Goal: Task Accomplishment & Management: Use online tool/utility

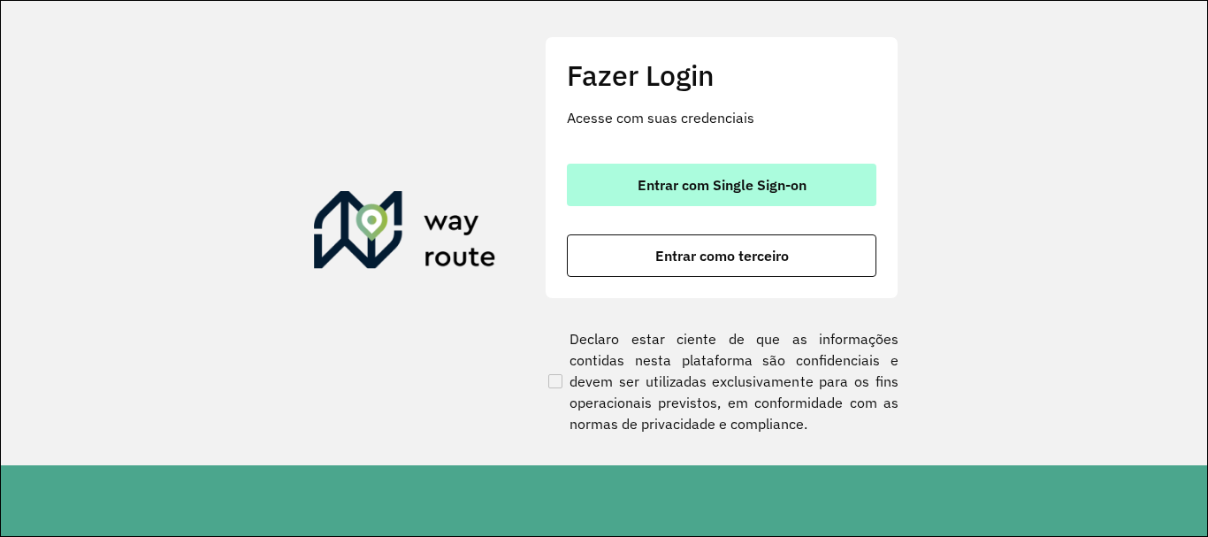
click at [715, 175] on button "Entrar com Single Sign-on" at bounding box center [722, 185] width 310 height 42
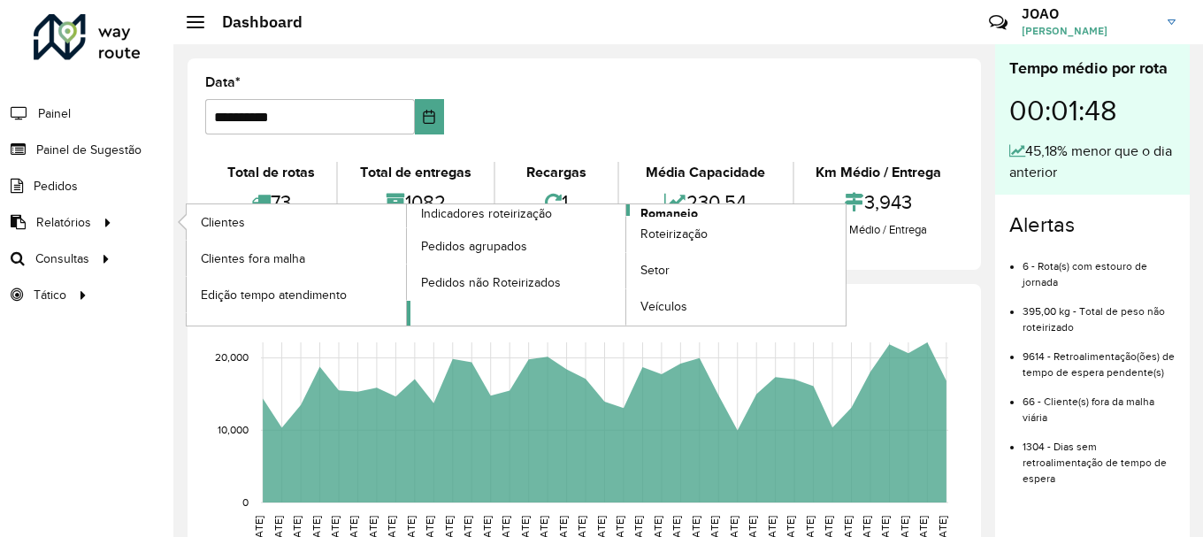
click at [671, 210] on span "Romaneio" at bounding box center [668, 213] width 57 height 19
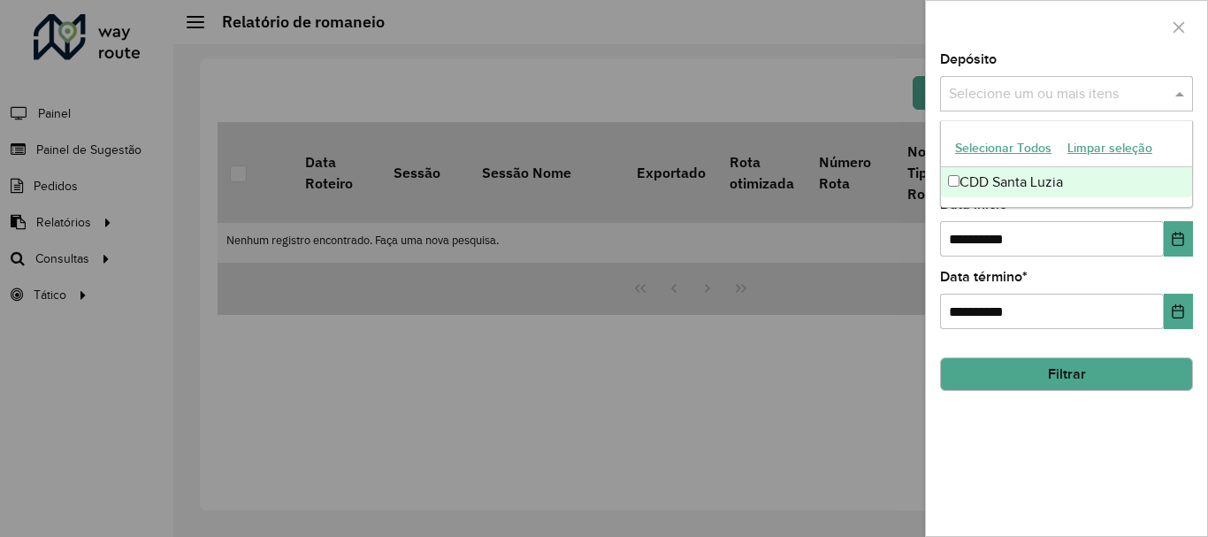
click at [1064, 94] on input "text" at bounding box center [1058, 94] width 226 height 21
click at [1035, 188] on div "CDD Santa Luzia" at bounding box center [1066, 182] width 251 height 30
click at [1021, 398] on div "**********" at bounding box center [1066, 294] width 281 height 483
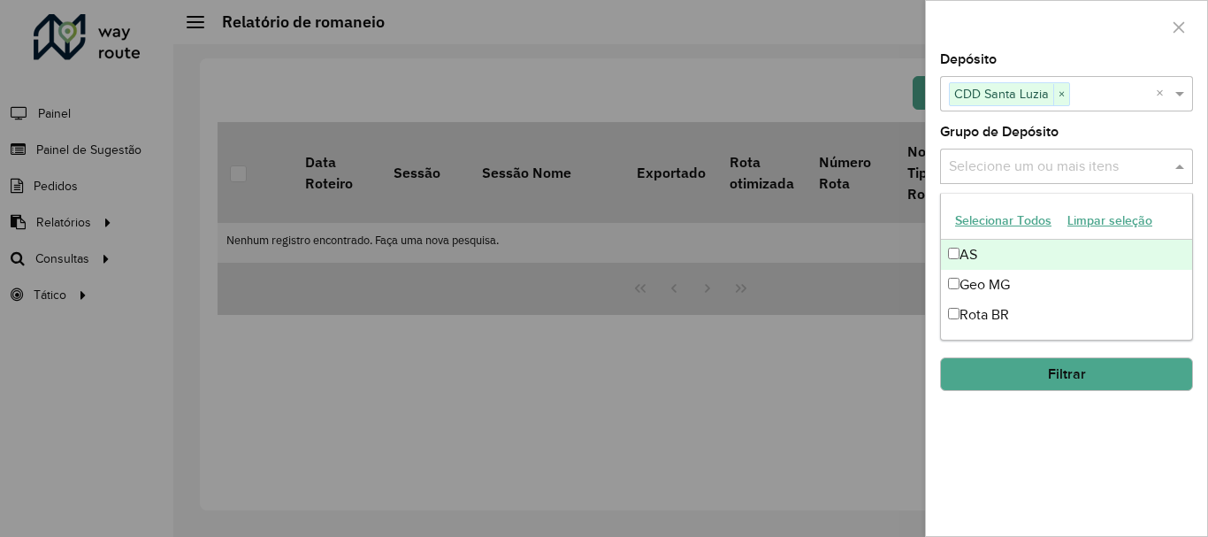
click at [1089, 172] on input "text" at bounding box center [1058, 167] width 226 height 21
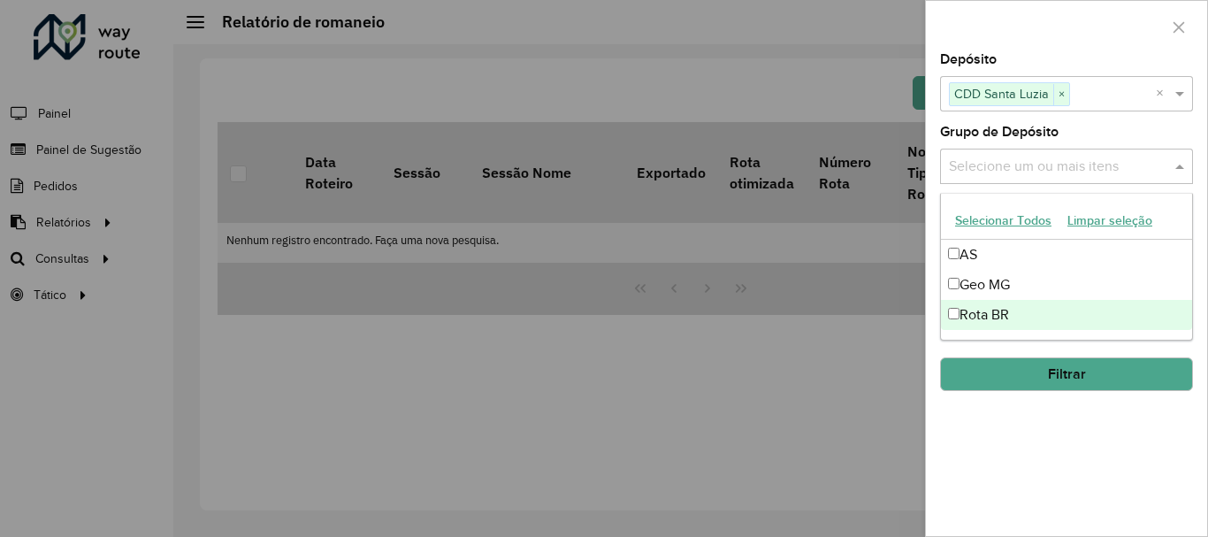
click at [1033, 310] on div "Rota BR" at bounding box center [1066, 315] width 251 height 30
click at [1008, 450] on div "**********" at bounding box center [1066, 294] width 281 height 483
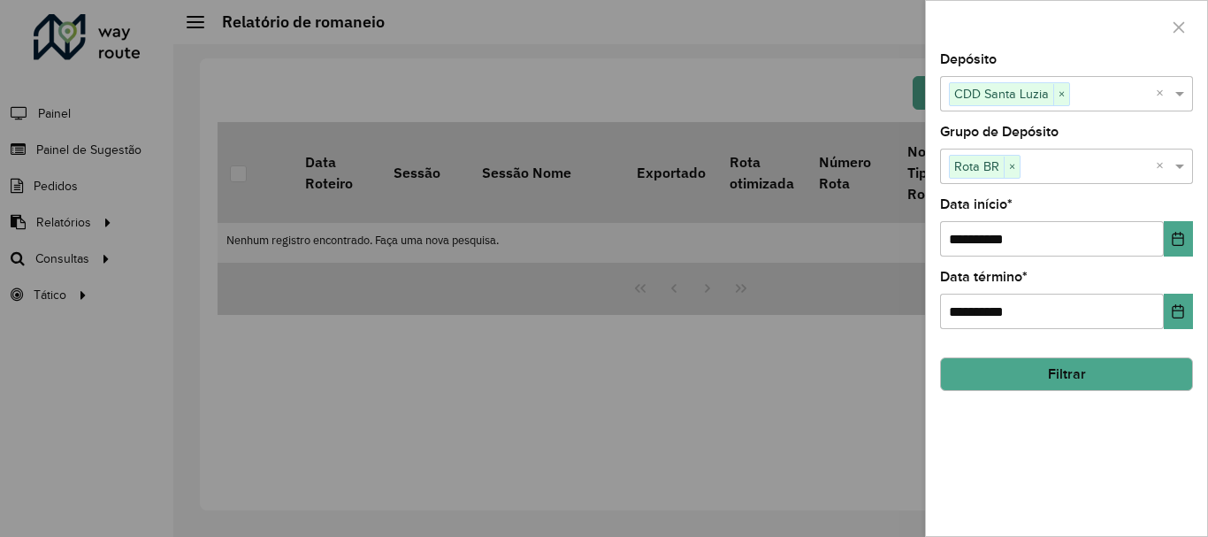
click at [1050, 361] on button "Filtrar" at bounding box center [1066, 374] width 253 height 34
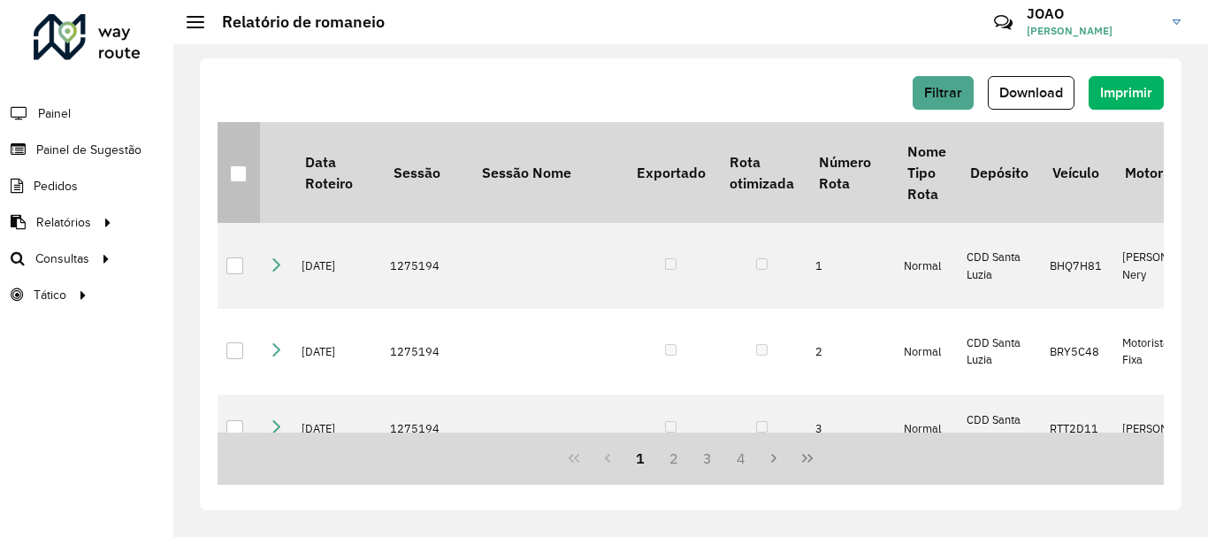
click at [238, 177] on div at bounding box center [238, 173] width 17 height 17
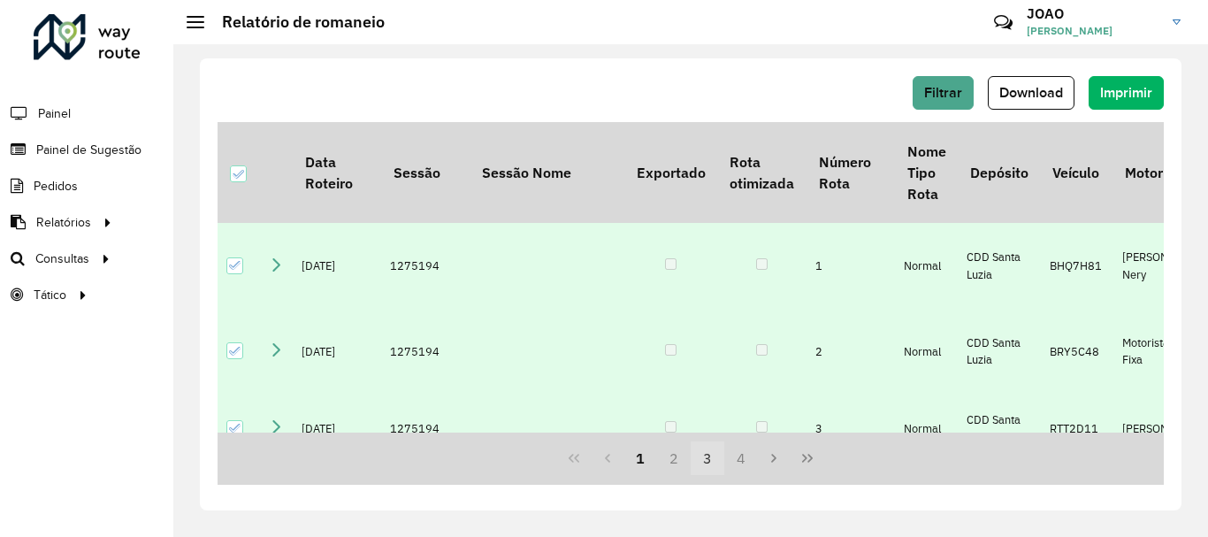
click at [708, 455] on button "3" at bounding box center [708, 458] width 34 height 34
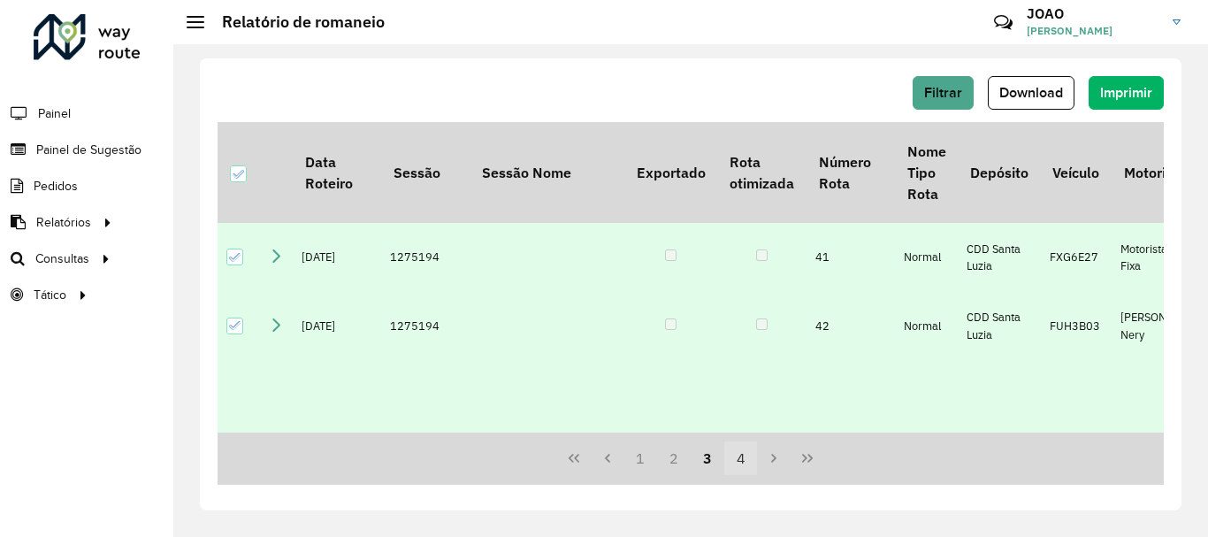
click at [735, 459] on button "4" at bounding box center [741, 458] width 34 height 34
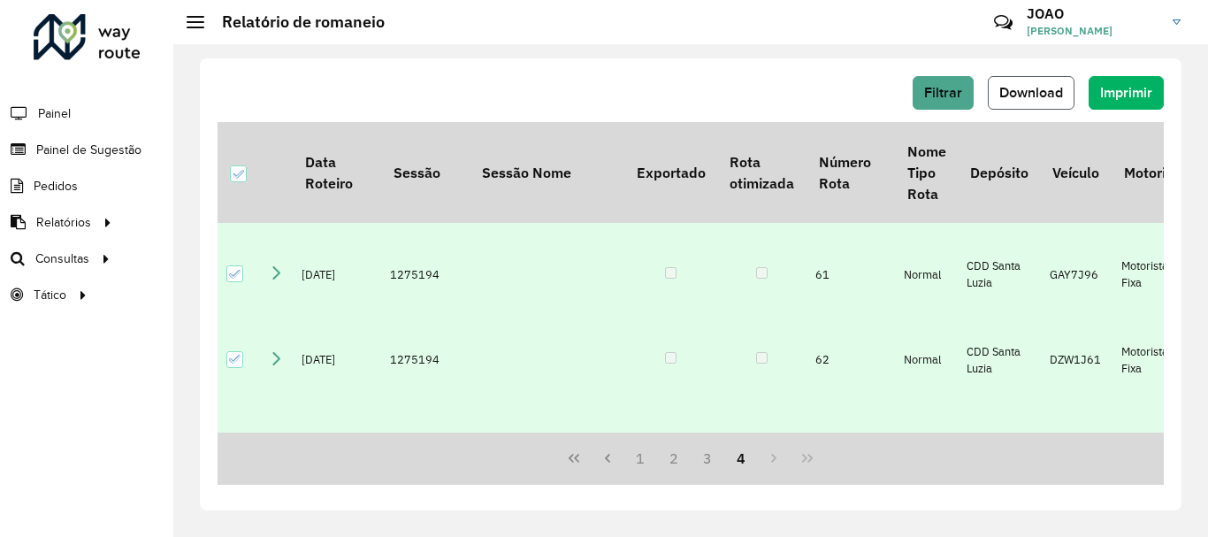
click at [1049, 89] on span "Download" at bounding box center [1032, 92] width 64 height 15
click at [1033, 93] on span "Download" at bounding box center [1032, 92] width 64 height 15
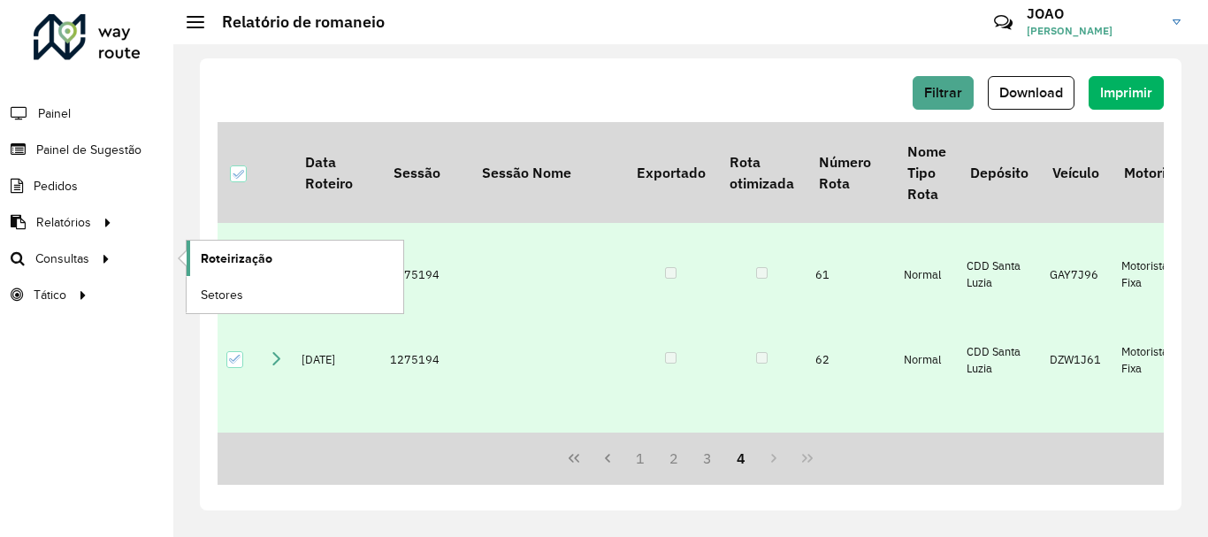
click at [223, 255] on span "Roteirização" at bounding box center [237, 258] width 72 height 19
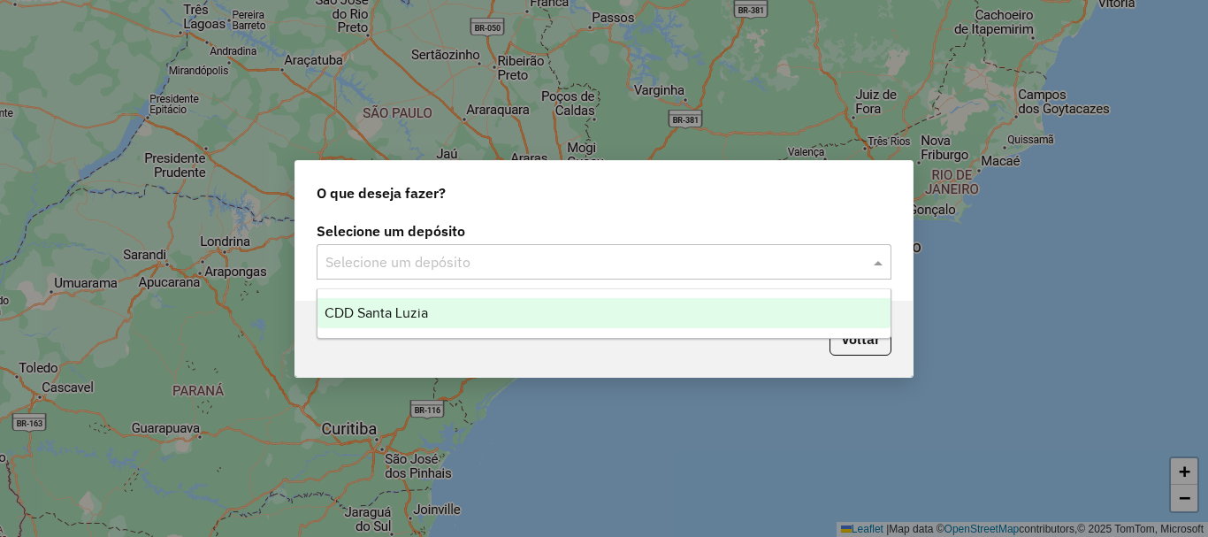
click at [708, 261] on input "text" at bounding box center [587, 262] width 522 height 21
click at [550, 316] on div "CDD Santa Luzia" at bounding box center [604, 313] width 573 height 30
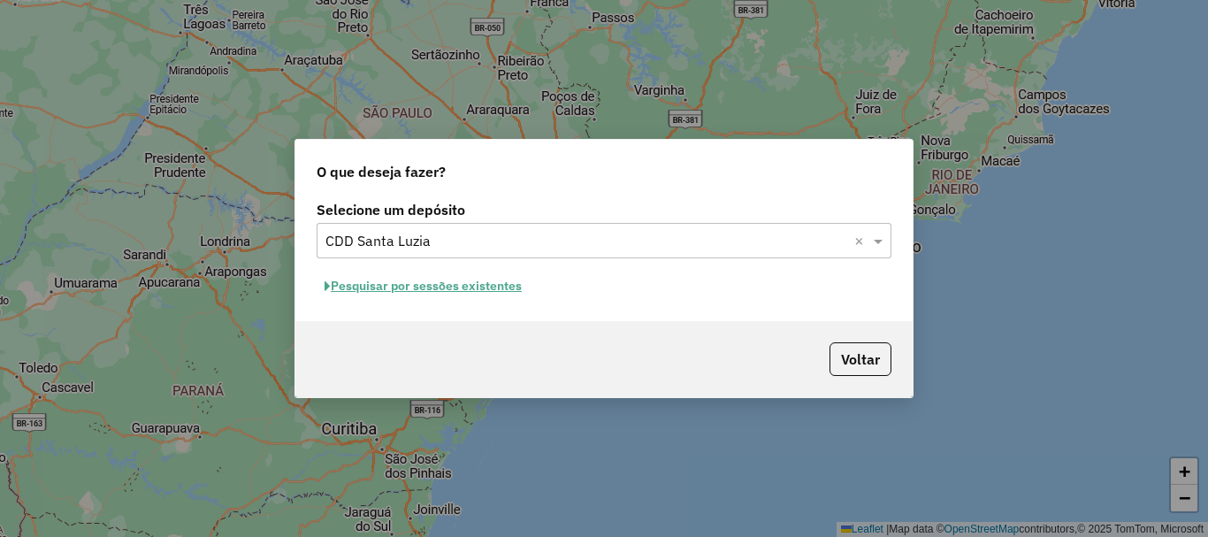
click at [502, 287] on button "Pesquisar por sessões existentes" at bounding box center [423, 285] width 213 height 27
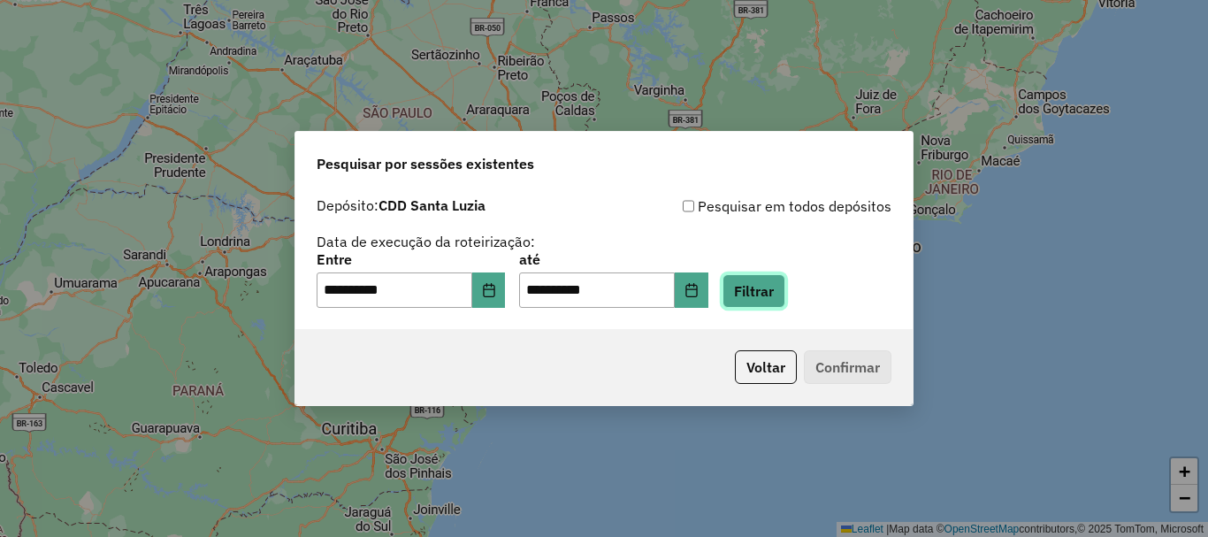
click at [777, 295] on button "Filtrar" at bounding box center [754, 291] width 63 height 34
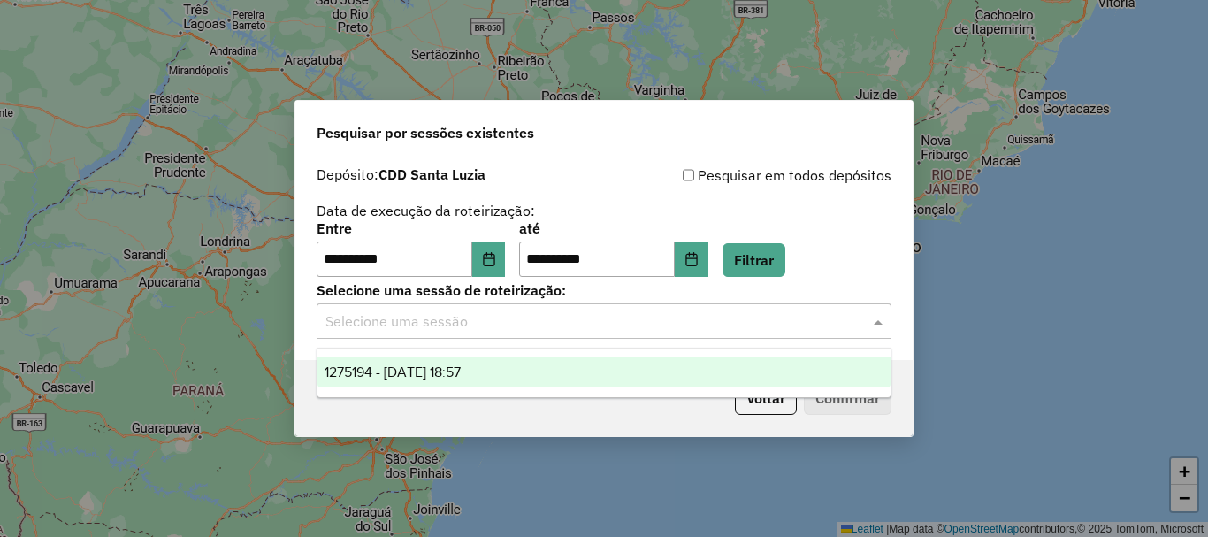
click at [686, 326] on input "text" at bounding box center [587, 321] width 522 height 21
click at [663, 379] on div "1275194 - [DATE] 18:57" at bounding box center [604, 372] width 573 height 30
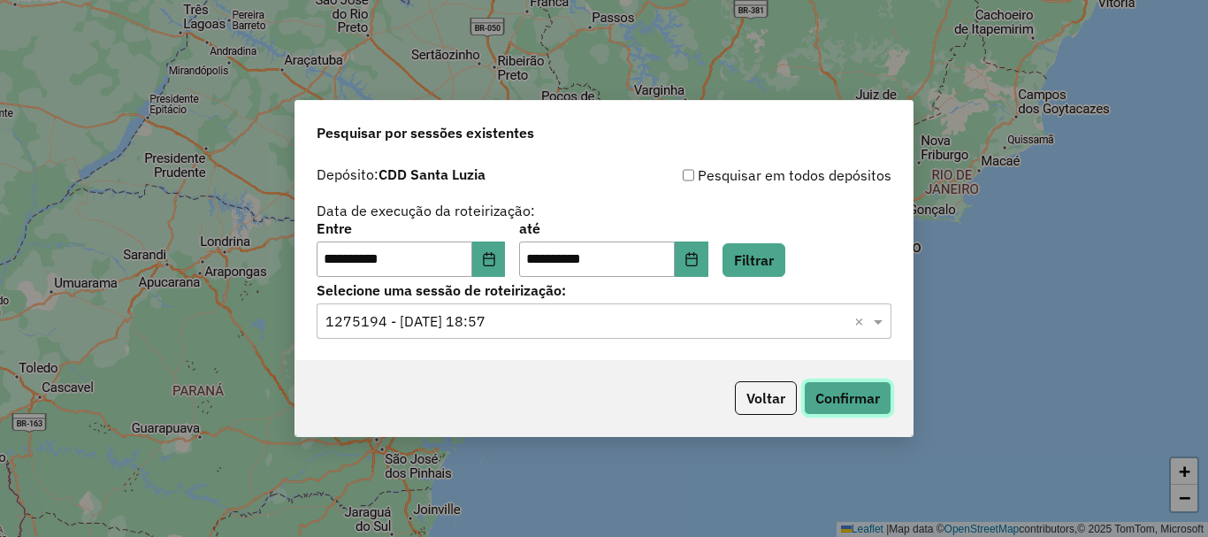
click at [824, 397] on button "Confirmar" at bounding box center [848, 398] width 88 height 34
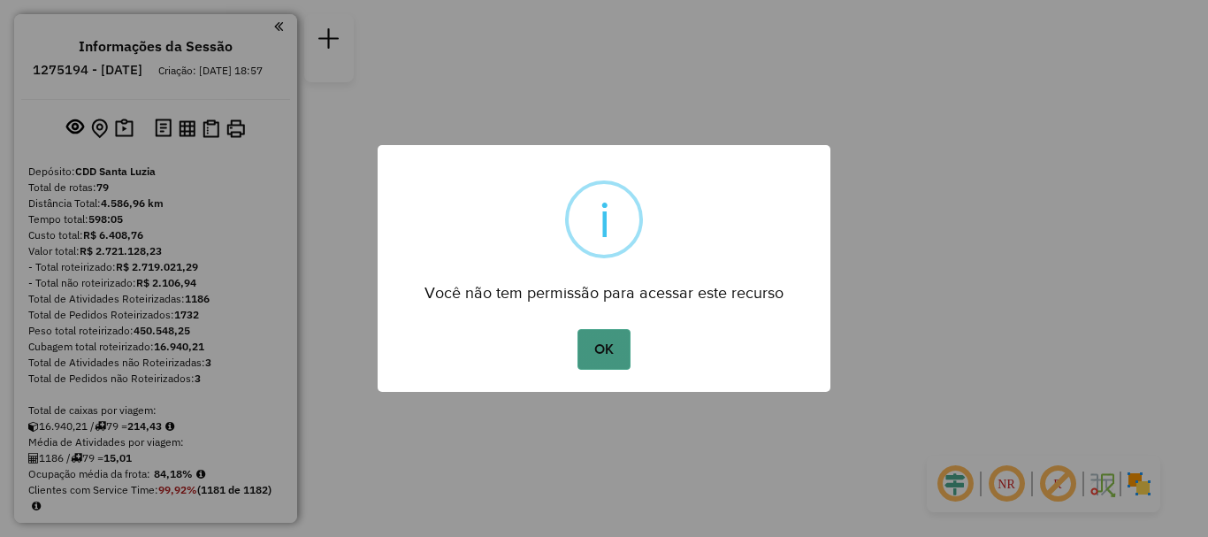
click at [596, 342] on button "OK" at bounding box center [604, 349] width 52 height 41
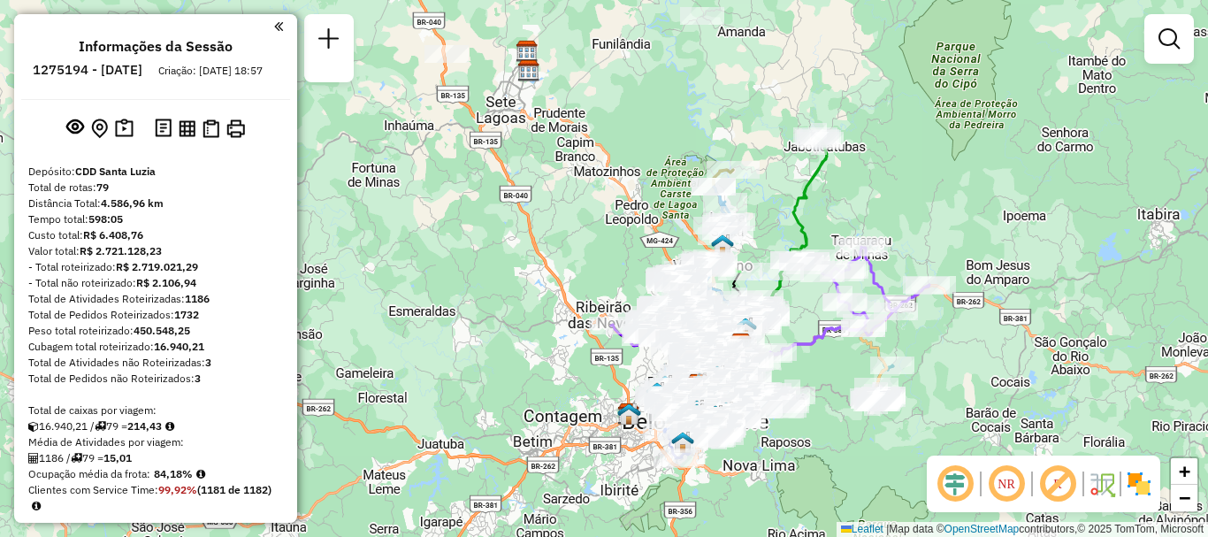
drag, startPoint x: 728, startPoint y: 374, endPoint x: 865, endPoint y: 449, distance: 156.4
click at [865, 449] on div "Janela de atendimento Grade de atendimento Capacidade Transportadoras Veículos …" at bounding box center [604, 268] width 1208 height 537
click at [1180, 479] on span "+" at bounding box center [1184, 471] width 11 height 22
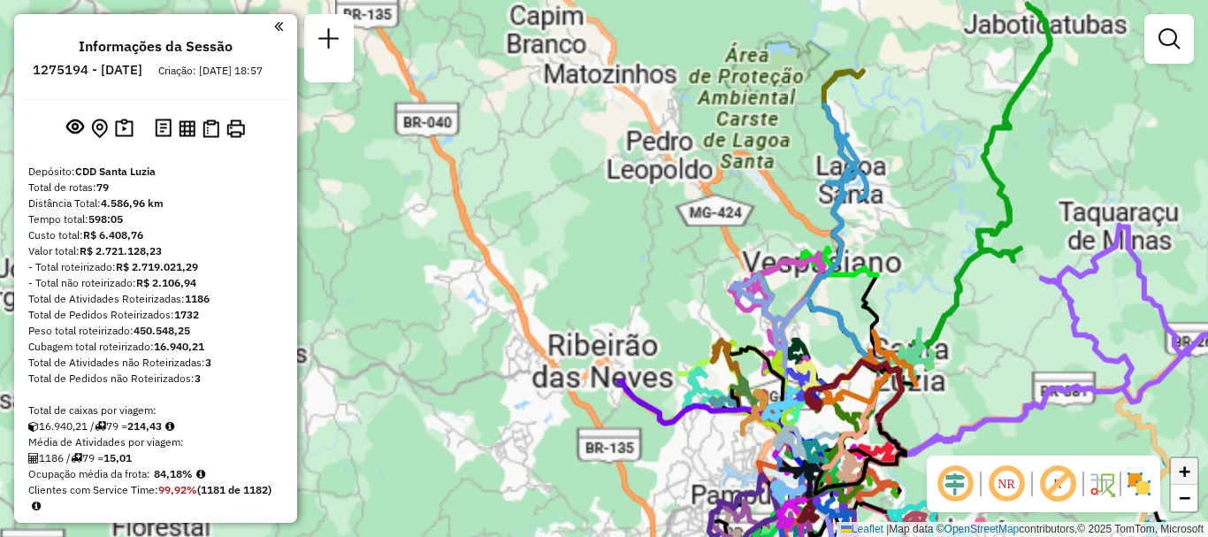
click at [1180, 479] on span "+" at bounding box center [1184, 471] width 11 height 22
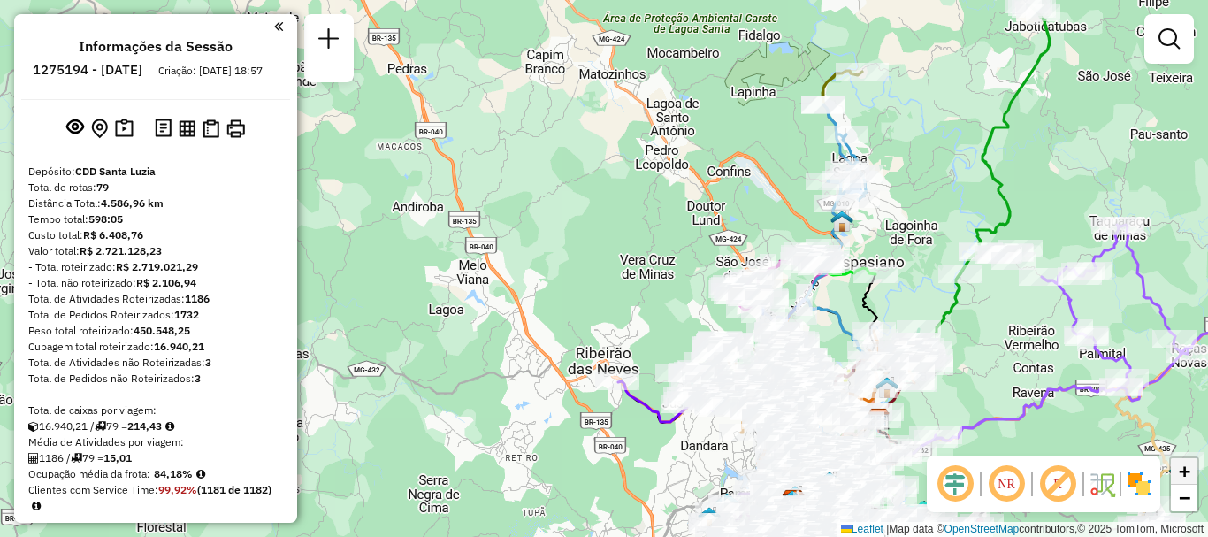
click at [1180, 479] on span "+" at bounding box center [1184, 471] width 11 height 22
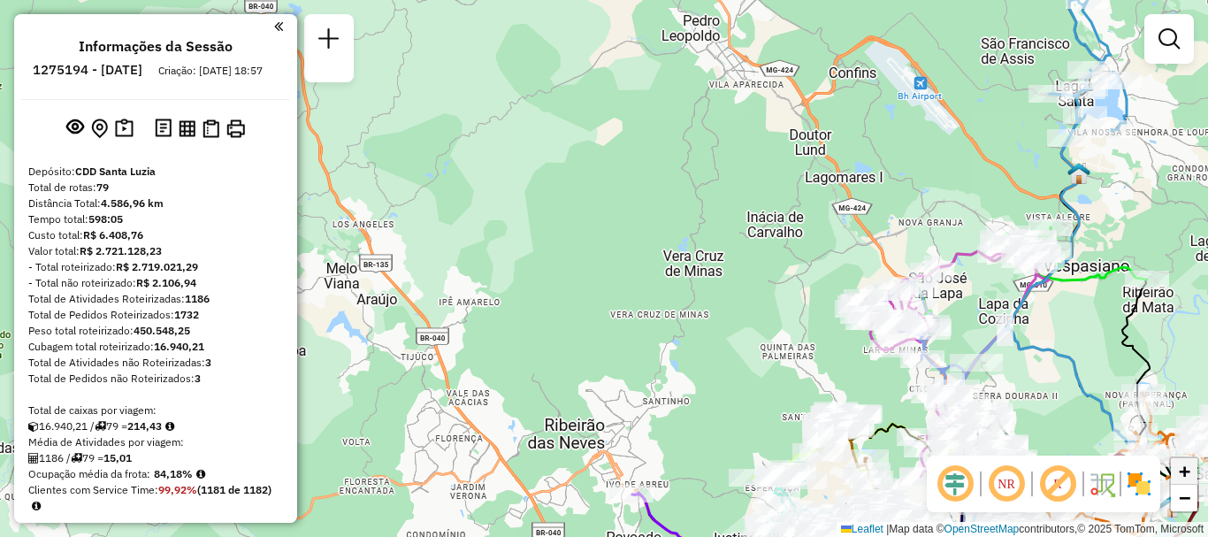
click at [1180, 479] on span "+" at bounding box center [1184, 471] width 11 height 22
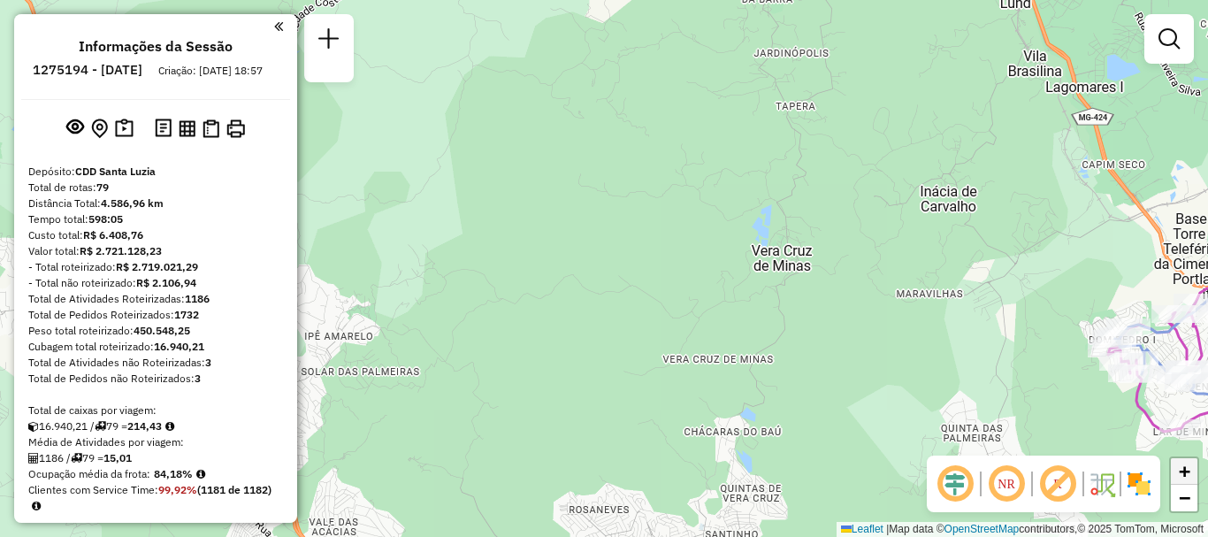
click at [1180, 479] on span "+" at bounding box center [1184, 471] width 11 height 22
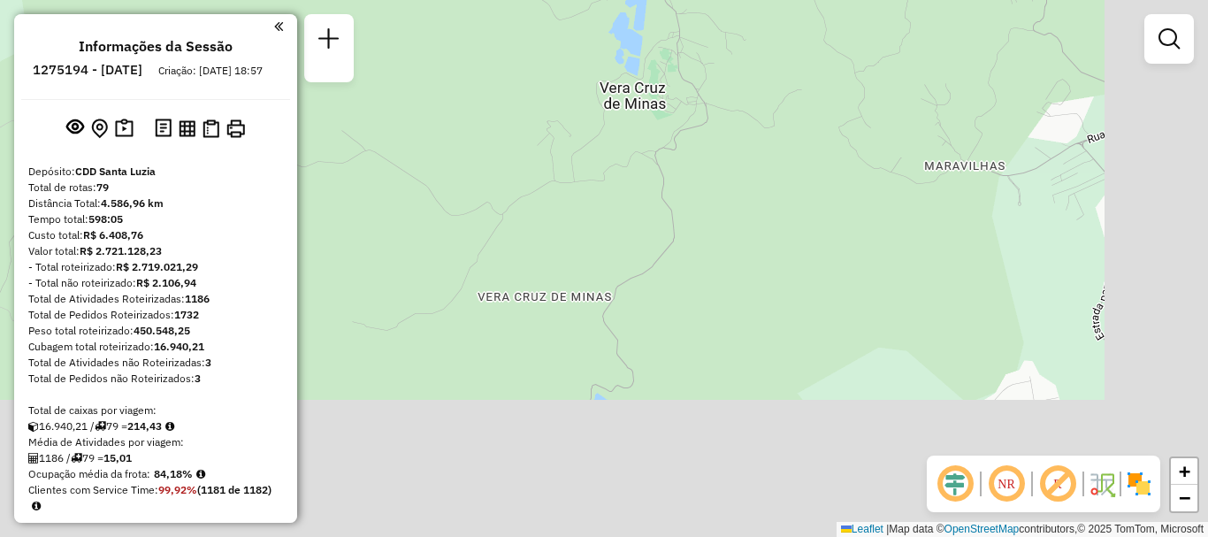
drag, startPoint x: 914, startPoint y: 183, endPoint x: 617, endPoint y: 18, distance: 340.1
click at [617, 18] on div "Janela de atendimento Grade de atendimento Capacidade Transportadoras Veículos …" at bounding box center [604, 268] width 1208 height 537
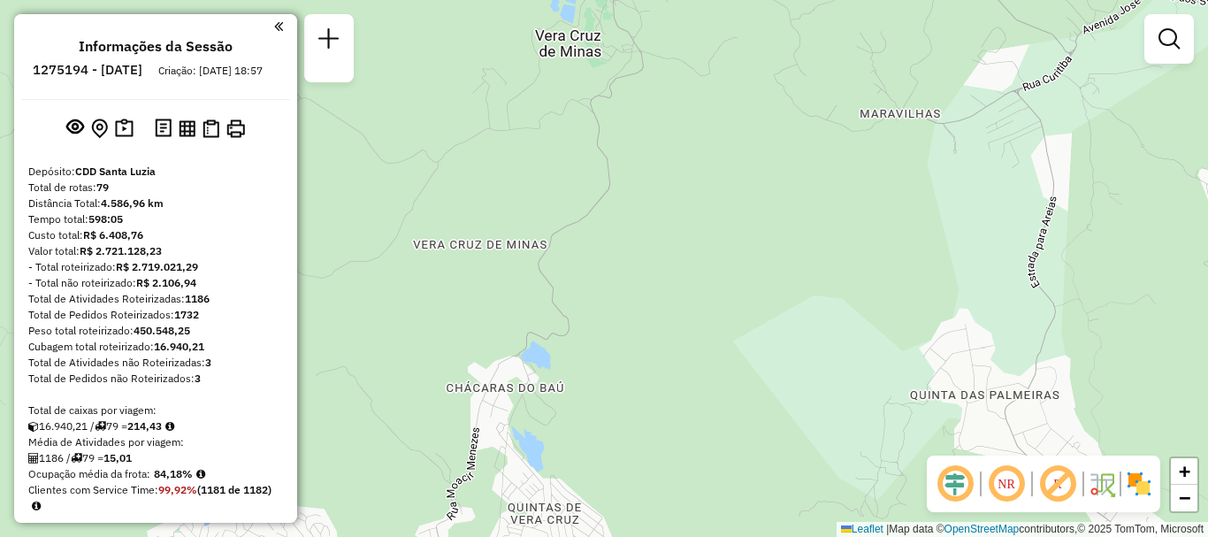
drag, startPoint x: 944, startPoint y: 280, endPoint x: 675, endPoint y: 70, distance: 341.0
click at [675, 70] on div "Janela de atendimento Grade de atendimento Capacidade Transportadoras Veículos …" at bounding box center [604, 268] width 1208 height 537
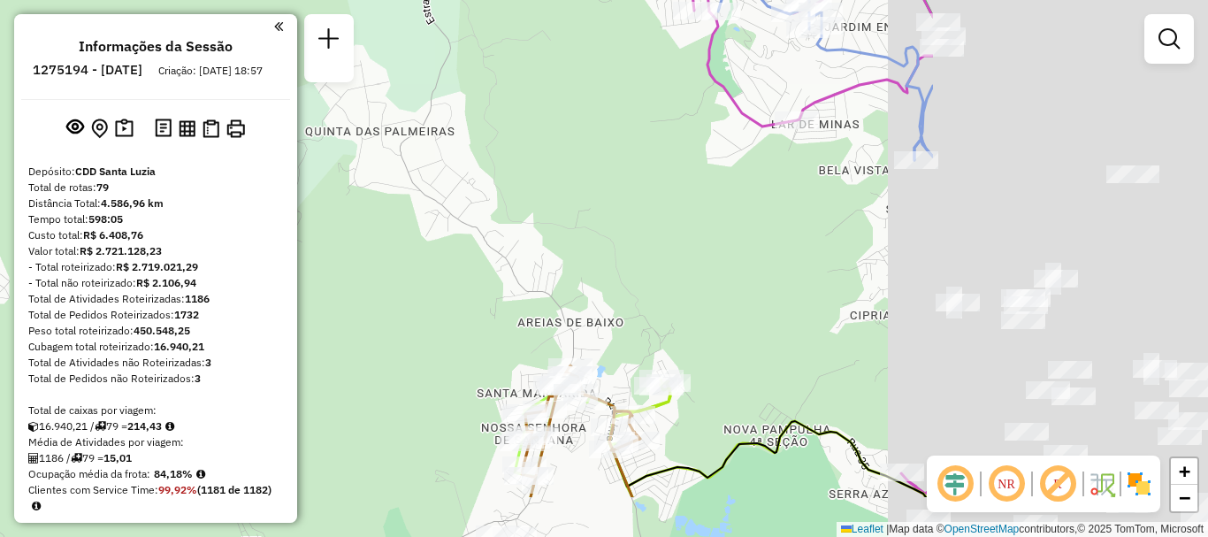
drag, startPoint x: 1059, startPoint y: 314, endPoint x: 662, endPoint y: 222, distance: 407.7
click at [662, 222] on div "Janela de atendimento Grade de atendimento Capacidade Transportadoras Veículos …" at bounding box center [604, 268] width 1208 height 537
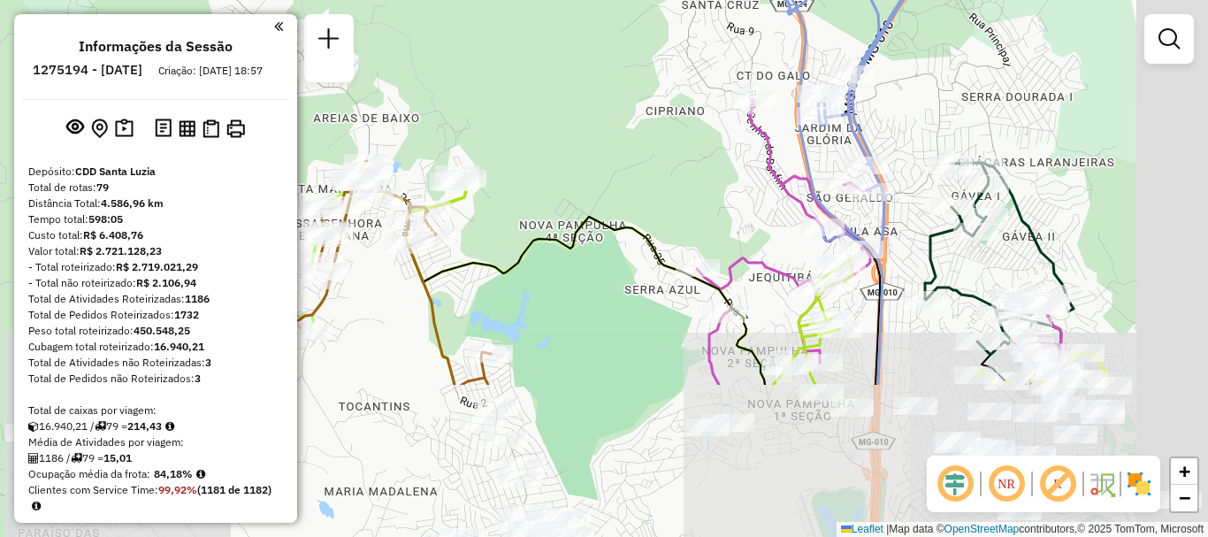
drag, startPoint x: 961, startPoint y: 364, endPoint x: 753, endPoint y: 148, distance: 299.6
click at [753, 148] on div "Janela de atendimento Grade de atendimento Capacidade Transportadoras Veículos …" at bounding box center [604, 268] width 1208 height 537
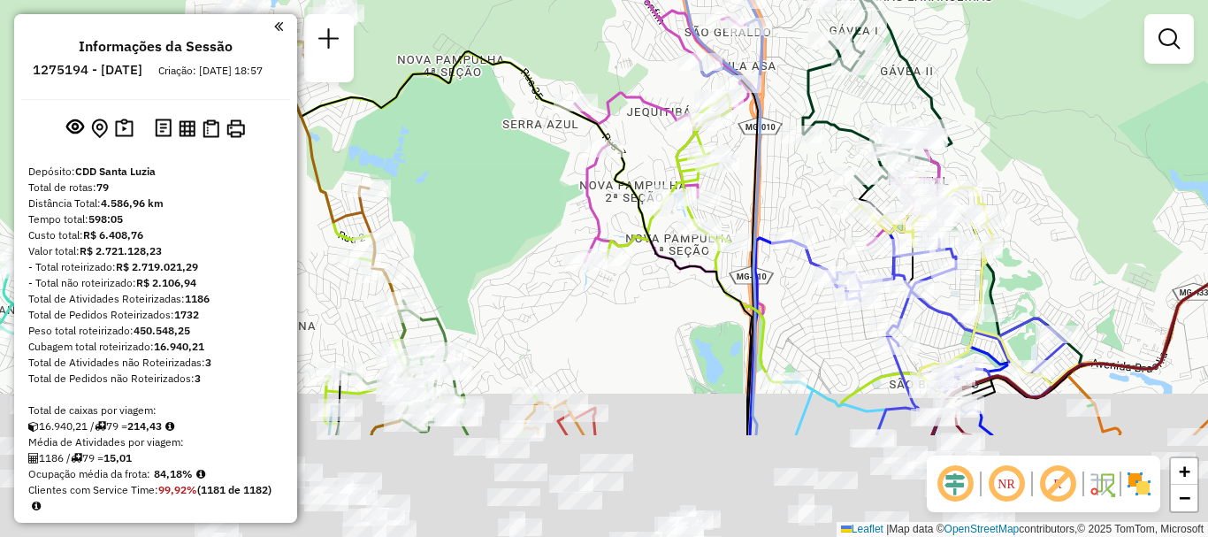
drag, startPoint x: 938, startPoint y: 350, endPoint x: 777, endPoint y: 87, distance: 308.9
click at [777, 87] on div "Janela de atendimento Grade de atendimento Capacidade Transportadoras Veículos …" at bounding box center [604, 268] width 1208 height 537
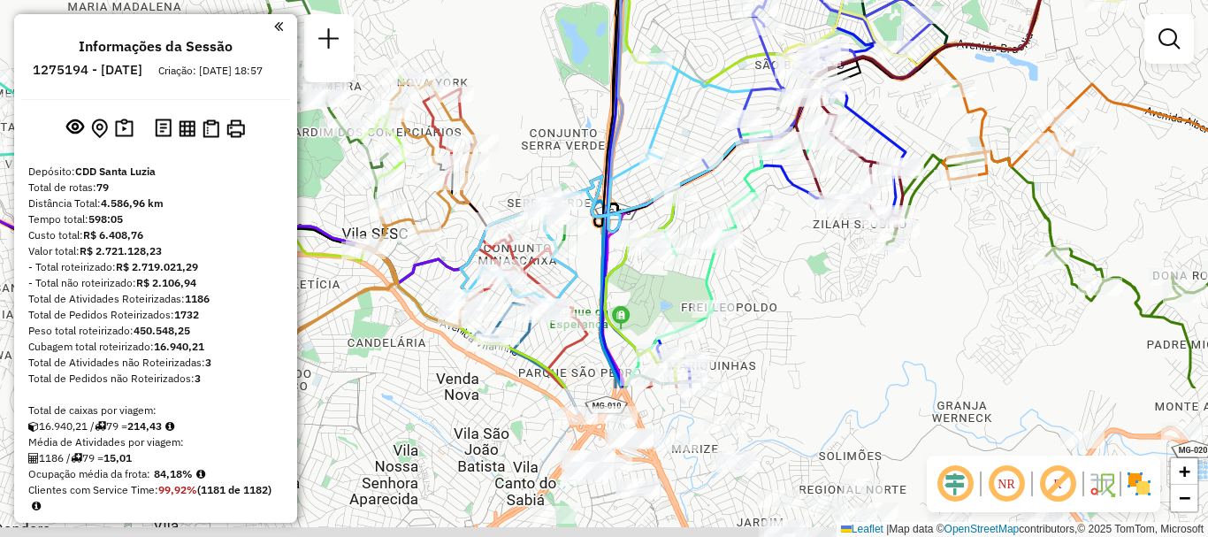
drag, startPoint x: 831, startPoint y: 259, endPoint x: 742, endPoint y: 50, distance: 227.5
click at [742, 50] on icon at bounding box center [475, 66] width 653 height 644
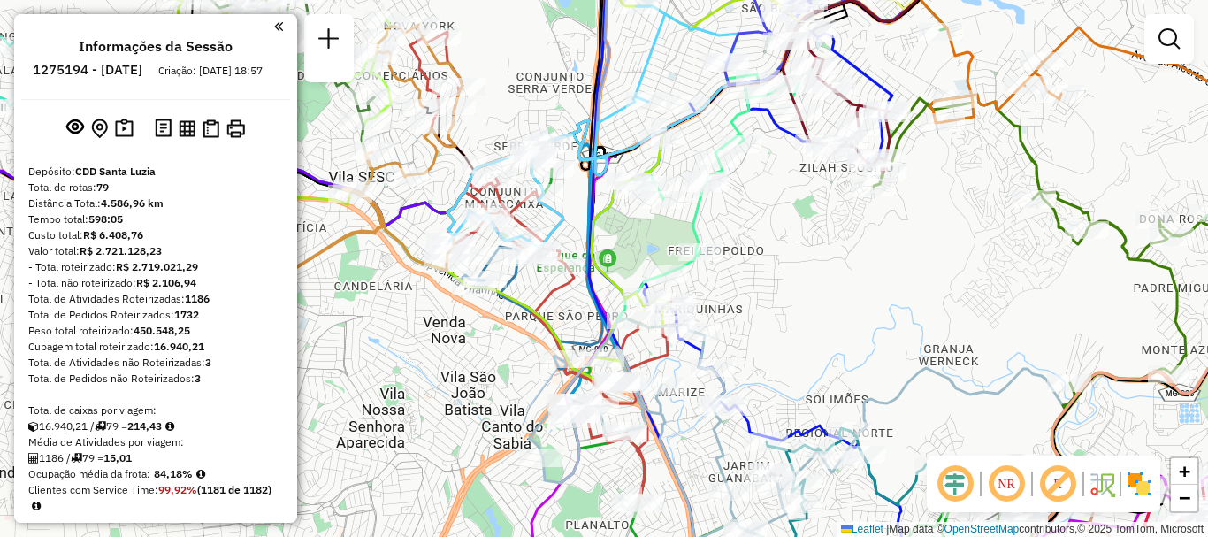
drag, startPoint x: 788, startPoint y: 311, endPoint x: 741, endPoint y: 84, distance: 232.1
click at [741, 84] on div "Janela de atendimento Grade de atendimento Capacidade Transportadoras Veículos …" at bounding box center [604, 268] width 1208 height 537
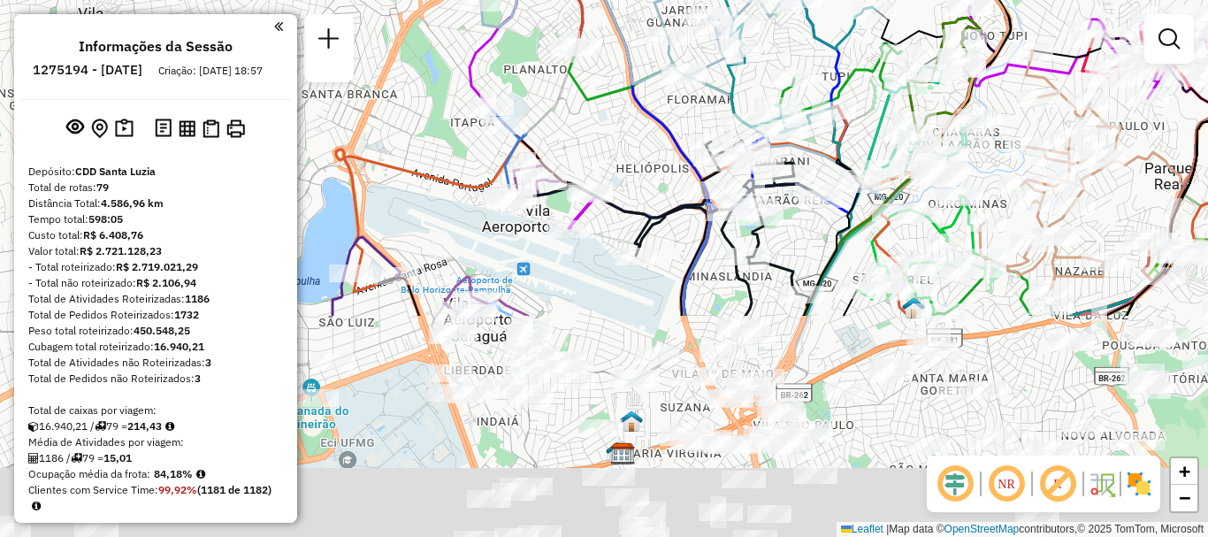
drag, startPoint x: 739, startPoint y: 365, endPoint x: 717, endPoint y: 76, distance: 290.1
click at [717, 76] on icon at bounding box center [695, 34] width 457 height 342
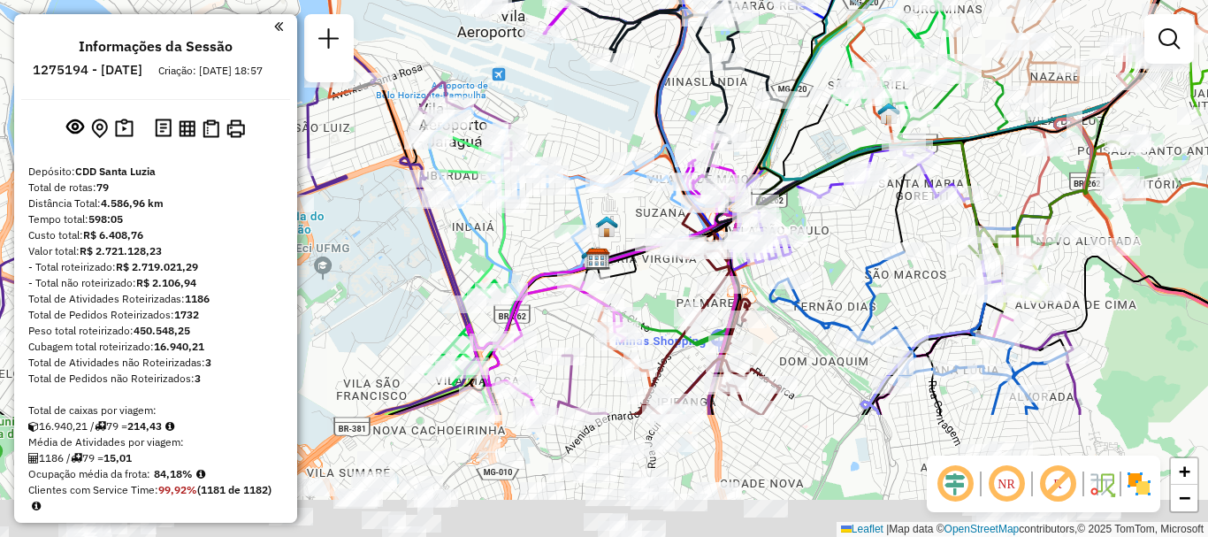
drag, startPoint x: 747, startPoint y: 287, endPoint x: 709, endPoint y: 23, distance: 266.3
click at [709, 23] on div "Rota 69 - Placa FUX2J33 63286697 - MERC PAGUE MENOS Janela de atendimento Grade…" at bounding box center [604, 268] width 1208 height 537
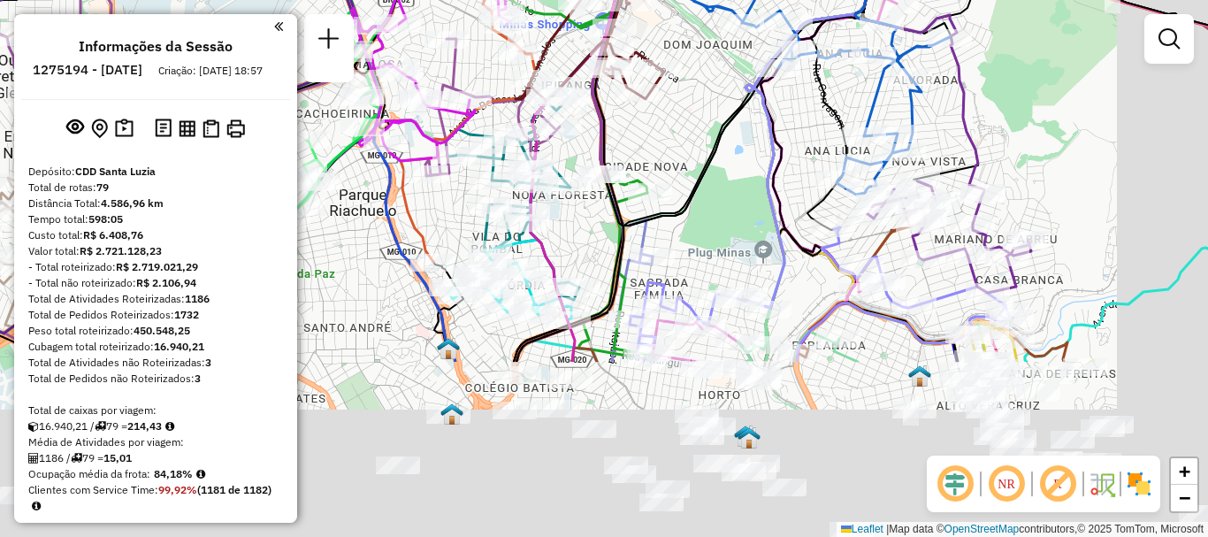
drag, startPoint x: 857, startPoint y: 340, endPoint x: 725, endPoint y: 47, distance: 321.1
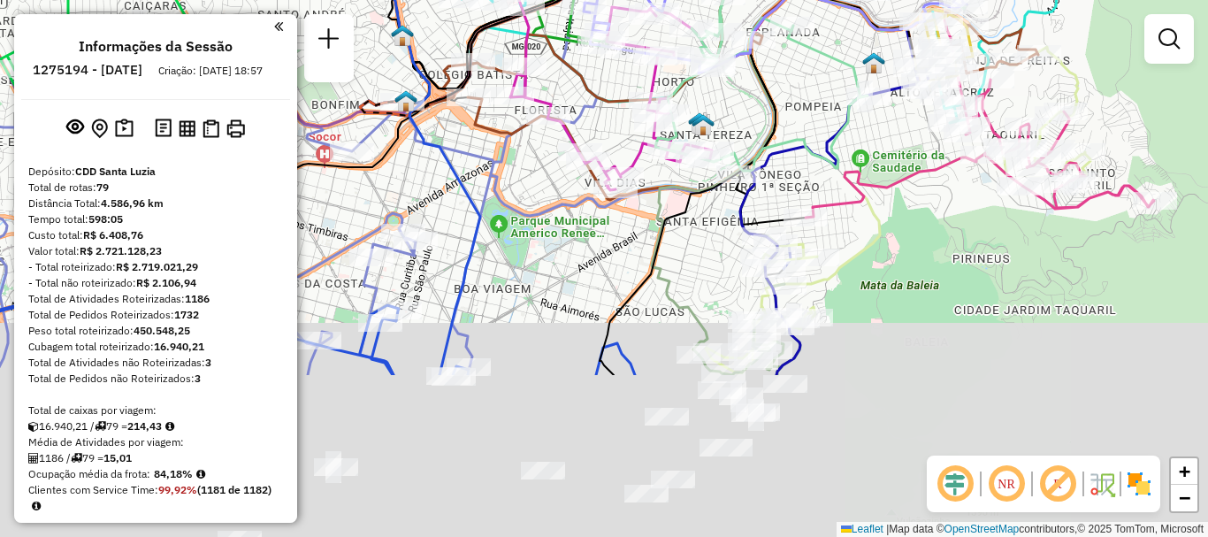
drag, startPoint x: 792, startPoint y: 318, endPoint x: 788, endPoint y: 46, distance: 272.5
click at [788, 46] on icon at bounding box center [705, 53] width 211 height 644
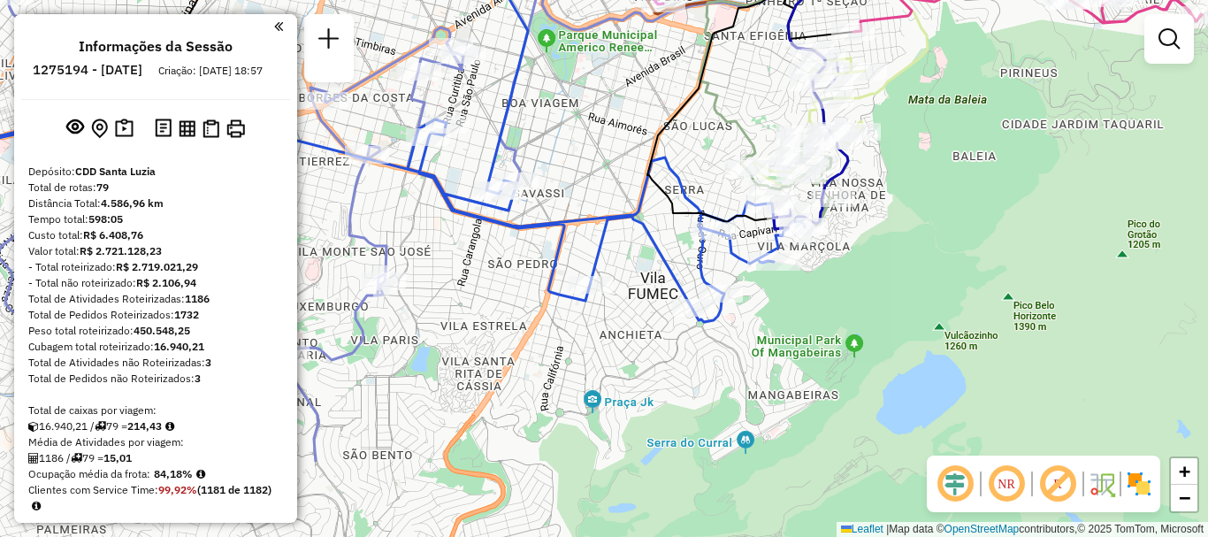
click at [942, 0] on html "Aguarde... Pop-up bloqueado! Seu navegador bloqueou automáticamente a abertura …" at bounding box center [604, 268] width 1208 height 537
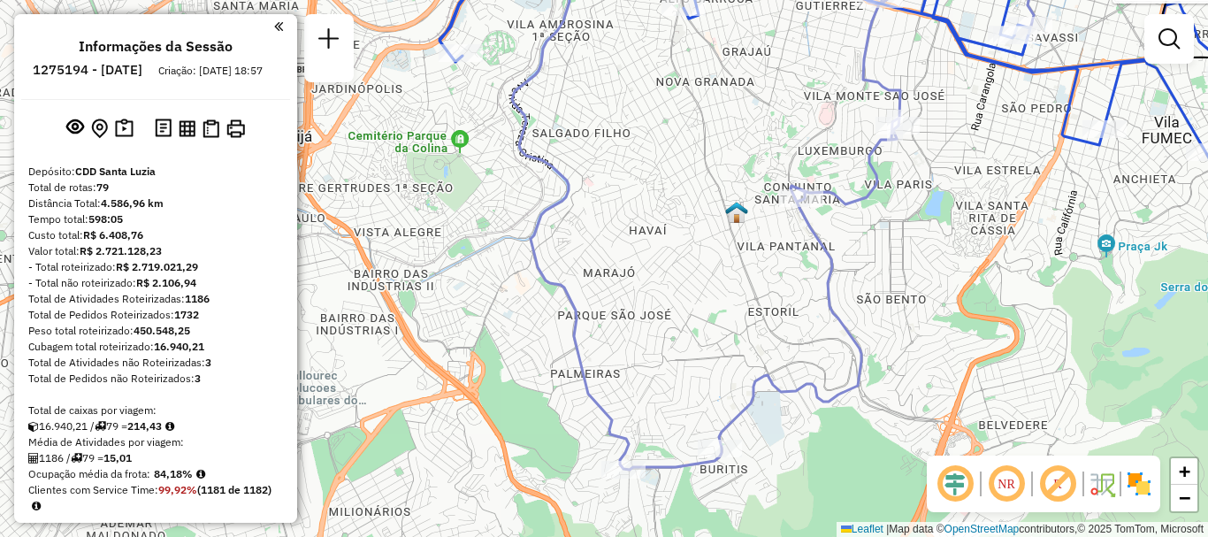
drag, startPoint x: 708, startPoint y: 327, endPoint x: 1045, endPoint y: 375, distance: 341.2
click at [1045, 375] on div "Rota 69 - Placa FUX2J33 63286697 - MERC PAGUE MENOS Rota 70 - Placa BWV0G58 632…" at bounding box center [604, 268] width 1208 height 537
click at [1183, 509] on link "−" at bounding box center [1184, 498] width 27 height 27
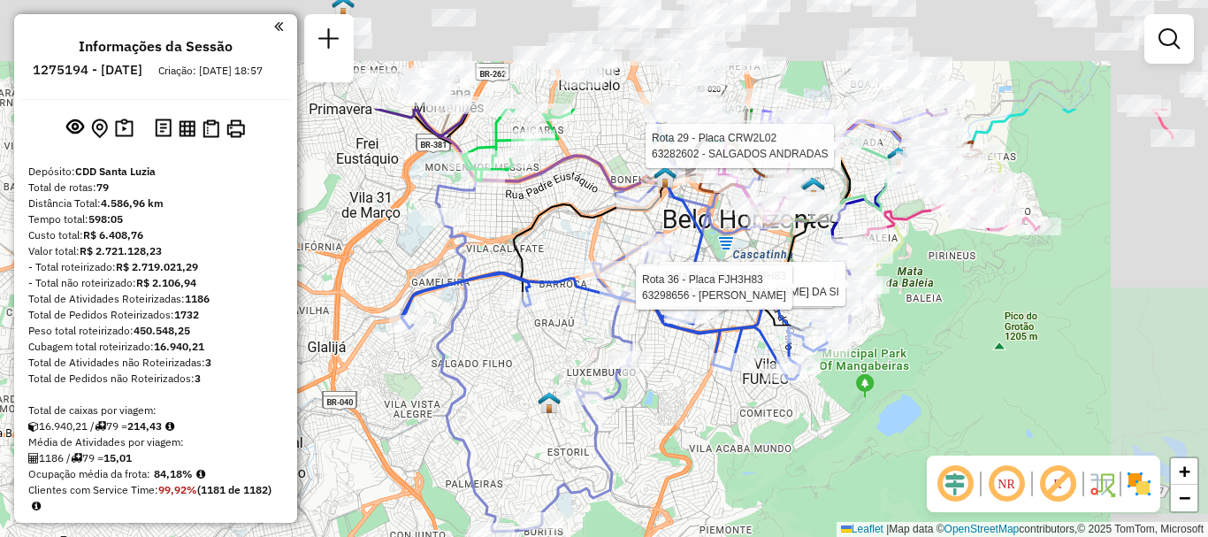
drag, startPoint x: 855, startPoint y: 249, endPoint x: 731, endPoint y: 417, distance: 209.5
click at [731, 417] on div "Rota 69 - Placa FUX2J33 63286697 - MERC PAGUE MENOS Rota 70 - Placa BWV0G58 632…" at bounding box center [604, 268] width 1208 height 537
